Goal: Find contact information: Find contact information

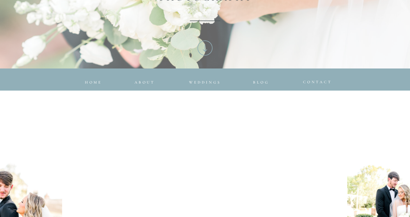
scroll to position [243, 0]
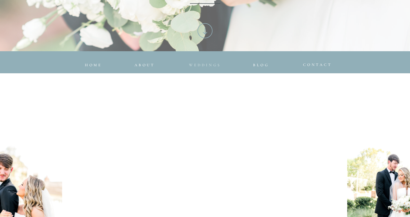
click at [190, 61] on nav "Weddings" at bounding box center [205, 63] width 42 height 4
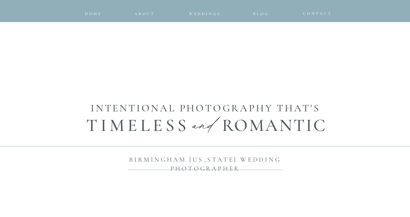
scroll to position [415, 0]
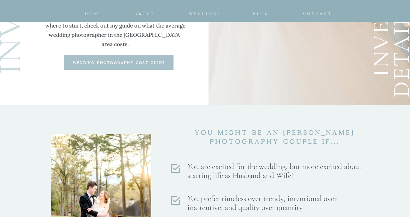
scroll to position [1757, 0]
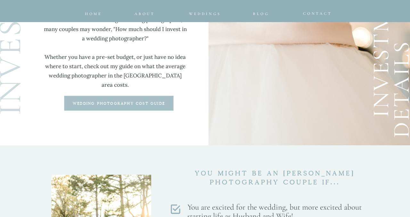
click at [148, 103] on b "wedding photography cost guide" at bounding box center [119, 104] width 92 height 4
click at [322, 12] on span "CONTACT" at bounding box center [317, 13] width 29 height 4
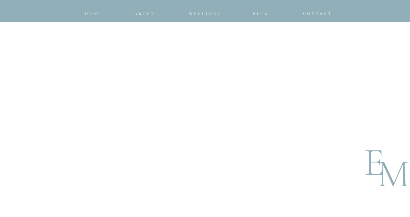
scroll to position [569, 0]
